Goal: Task Accomplishment & Management: Complete application form

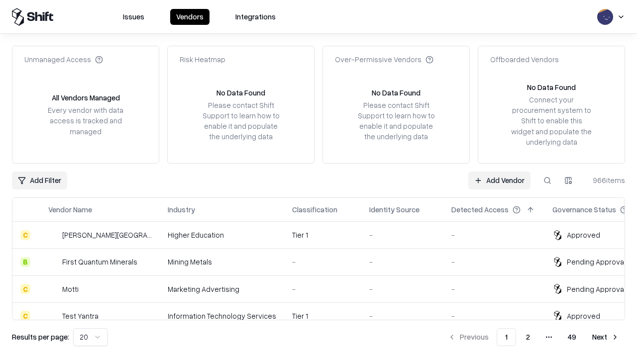
click at [499, 180] on link "Add Vendor" at bounding box center [499, 181] width 62 height 18
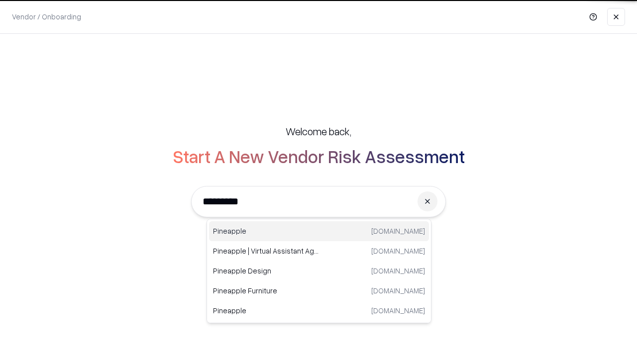
click at [319, 231] on div "Pineapple [DOMAIN_NAME]" at bounding box center [319, 231] width 220 height 20
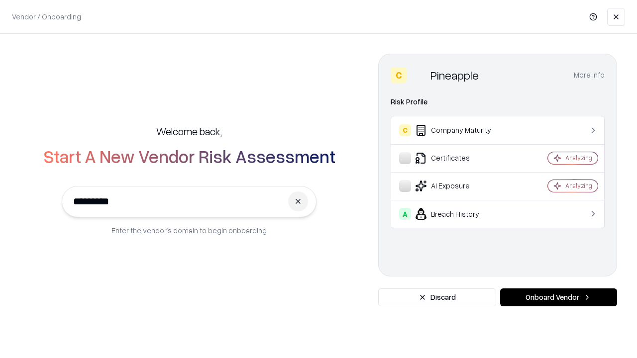
type input "*********"
click at [558, 298] on button "Onboard Vendor" at bounding box center [558, 298] width 117 height 18
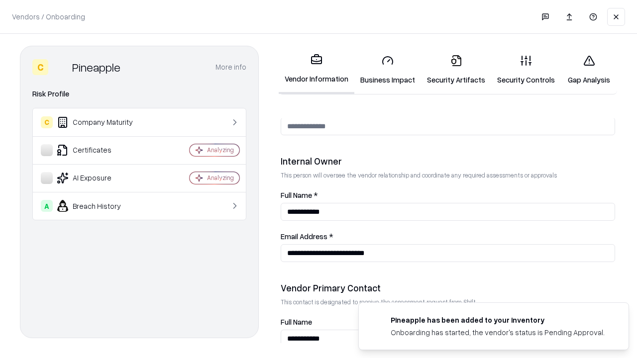
scroll to position [516, 0]
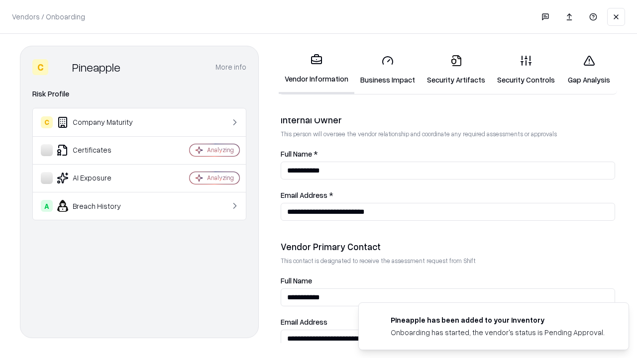
click at [388, 70] on link "Business Impact" at bounding box center [387, 70] width 67 height 46
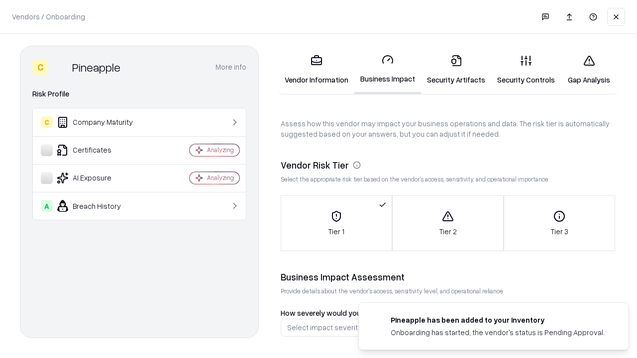
click at [456, 70] on link "Security Artifacts" at bounding box center [456, 70] width 70 height 46
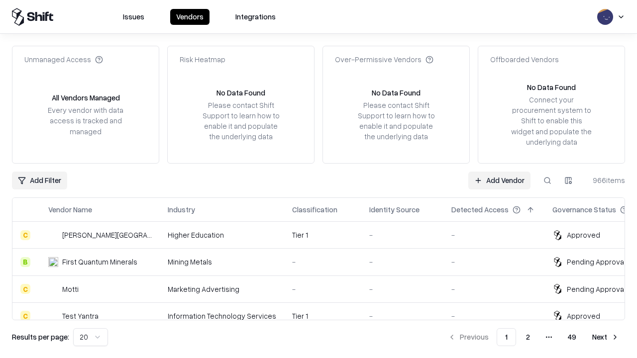
click at [499, 180] on link "Add Vendor" at bounding box center [499, 181] width 62 height 18
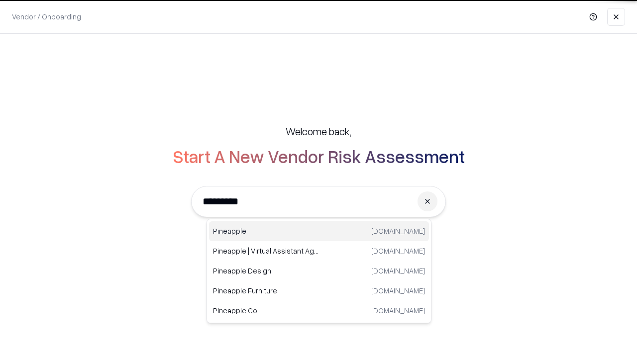
click at [319, 231] on div "Pineapple [DOMAIN_NAME]" at bounding box center [319, 231] width 220 height 20
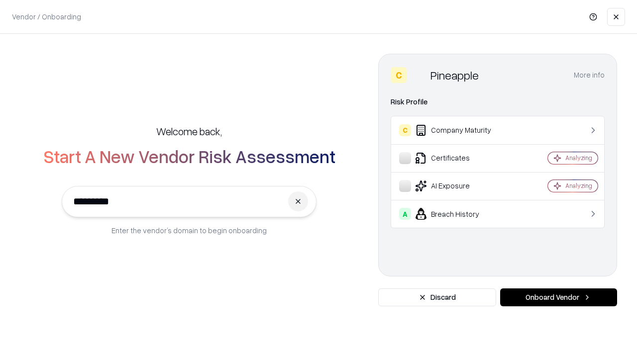
type input "*********"
click at [558, 298] on button "Onboard Vendor" at bounding box center [558, 298] width 117 height 18
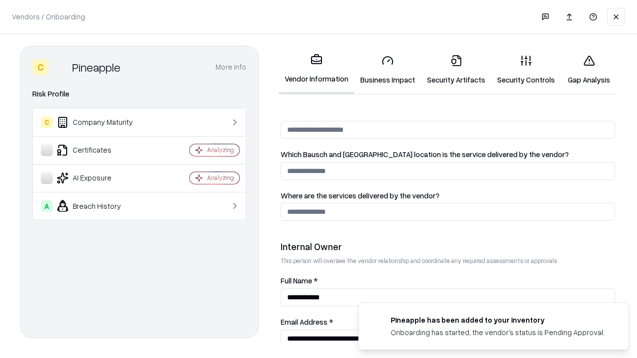
scroll to position [516, 0]
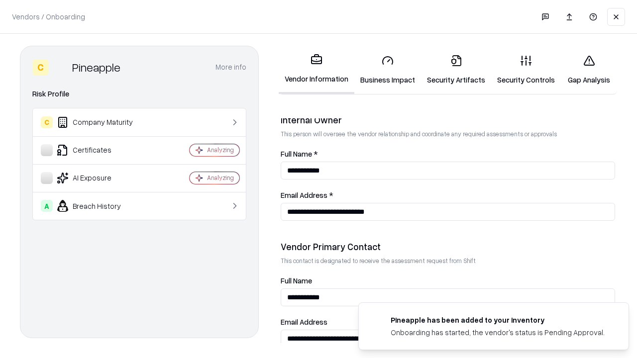
click at [589, 70] on link "Gap Analysis" at bounding box center [589, 70] width 56 height 46
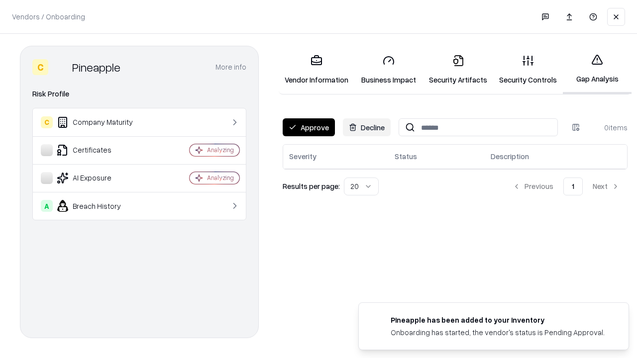
click at [309, 127] on button "Approve" at bounding box center [309, 127] width 52 height 18
